Goal: Find specific page/section: Find specific page/section

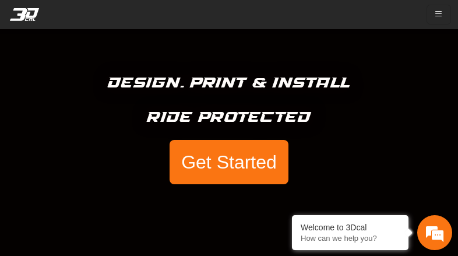
click at [228, 164] on button "Get Started" at bounding box center [229, 162] width 119 height 44
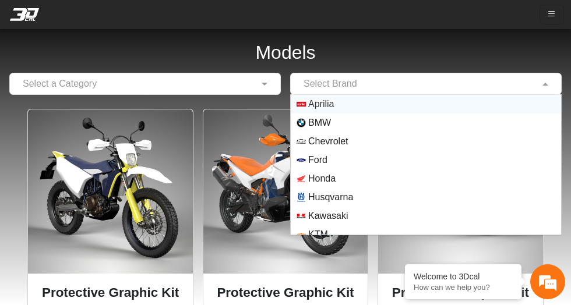
click at [394, 77] on input "text" at bounding box center [414, 84] width 235 height 14
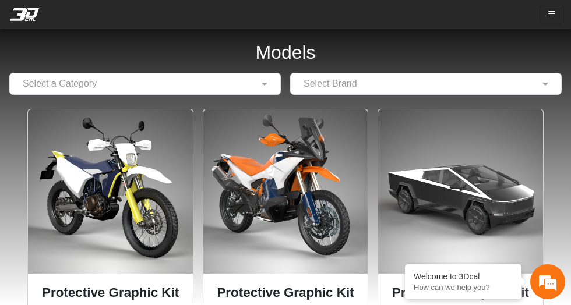
click at [373, 82] on input "text" at bounding box center [414, 84] width 235 height 14
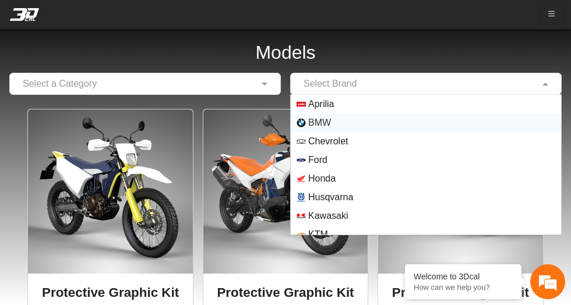
click at [341, 119] on span "BMW" at bounding box center [426, 122] width 259 height 9
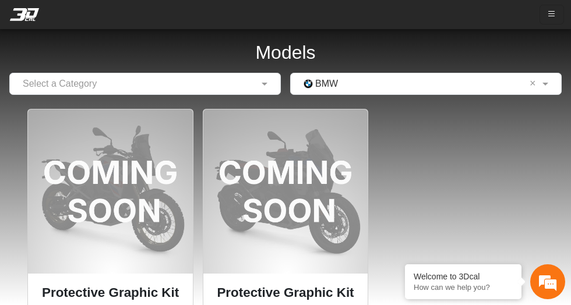
drag, startPoint x: 12, startPoint y: 18, endPoint x: 519, endPoint y: 13, distance: 506.9
click at [359, 2] on nav "FIND YOUR VEHICLE MARKETPLACE ABOUT US About Us Our Print Materials Blog CONTAC…" at bounding box center [285, 14] width 571 height 29
click at [457, 18] on icon "button" at bounding box center [551, 14] width 9 height 10
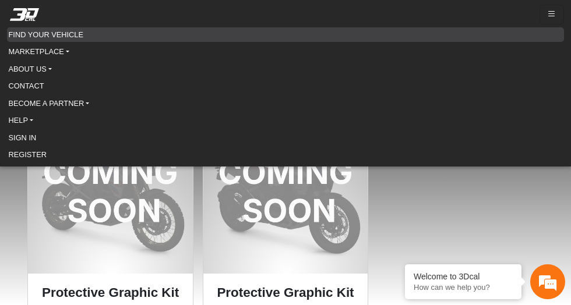
click at [60, 30] on link "FIND YOUR VEHICLE" at bounding box center [286, 34] width 554 height 14
click at [52, 35] on link "FIND YOUR VEHICLE" at bounding box center [286, 34] width 554 height 14
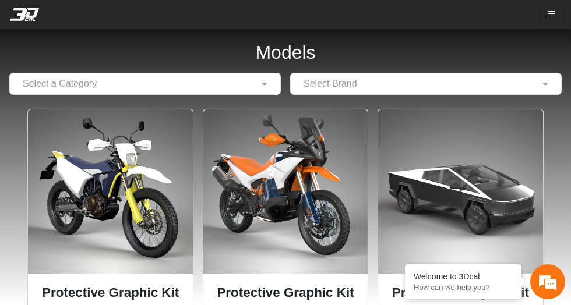
click at [214, 88] on input "text" at bounding box center [133, 84] width 235 height 14
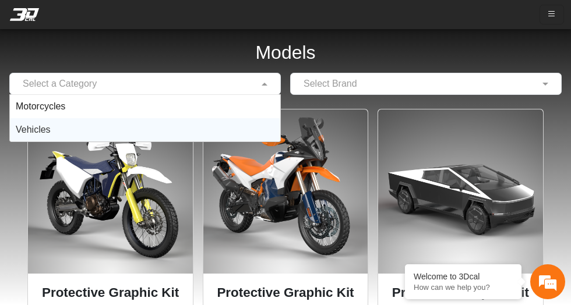
click at [174, 128] on div "Vehicles" at bounding box center [145, 129] width 270 height 23
